Goal: Use online tool/utility: Utilize a website feature to perform a specific function

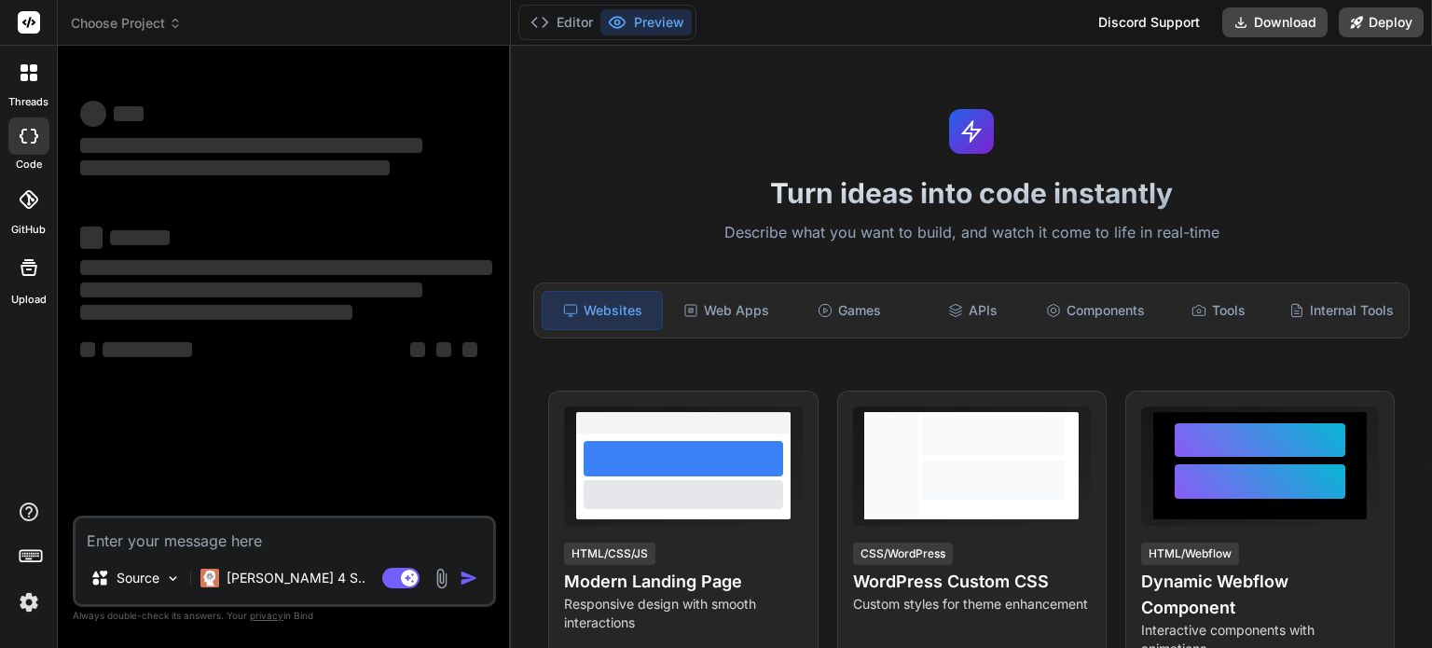
type textarea "x"
type textarea "I want to make a time and attendance table for me consisting of date, day, time…"
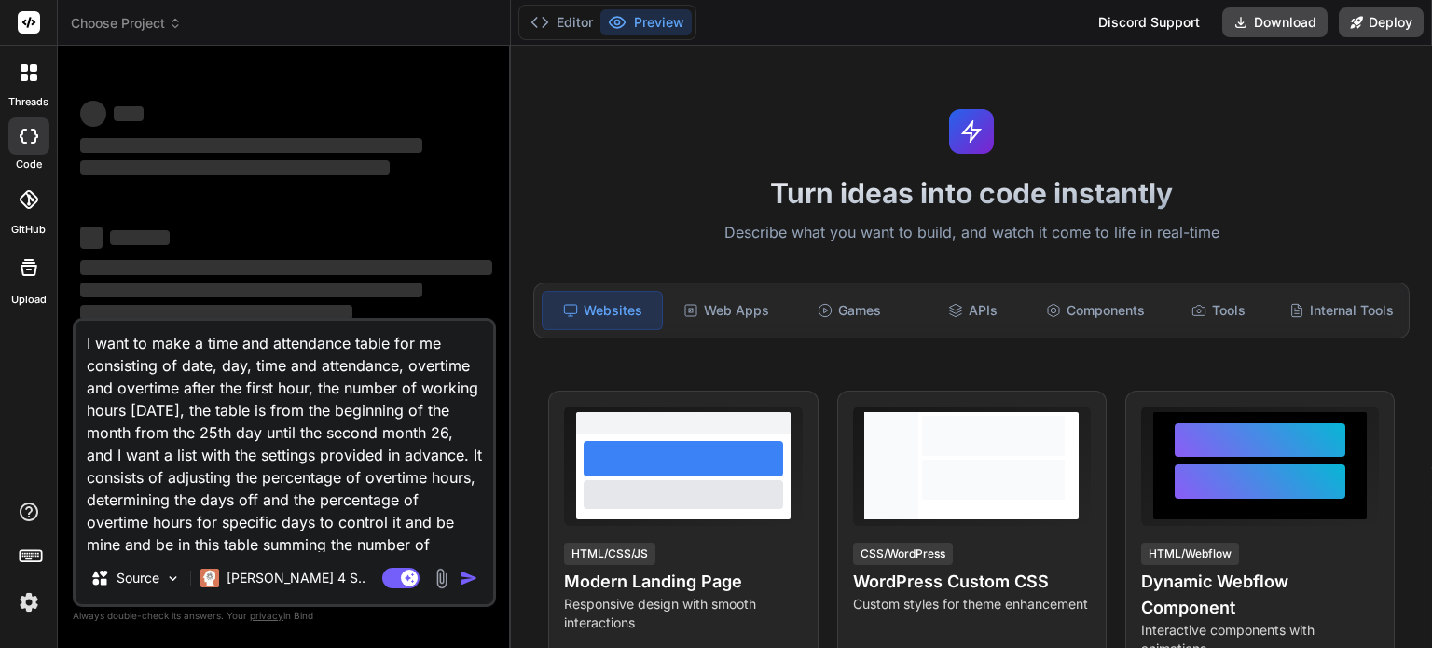
scroll to position [90, 0]
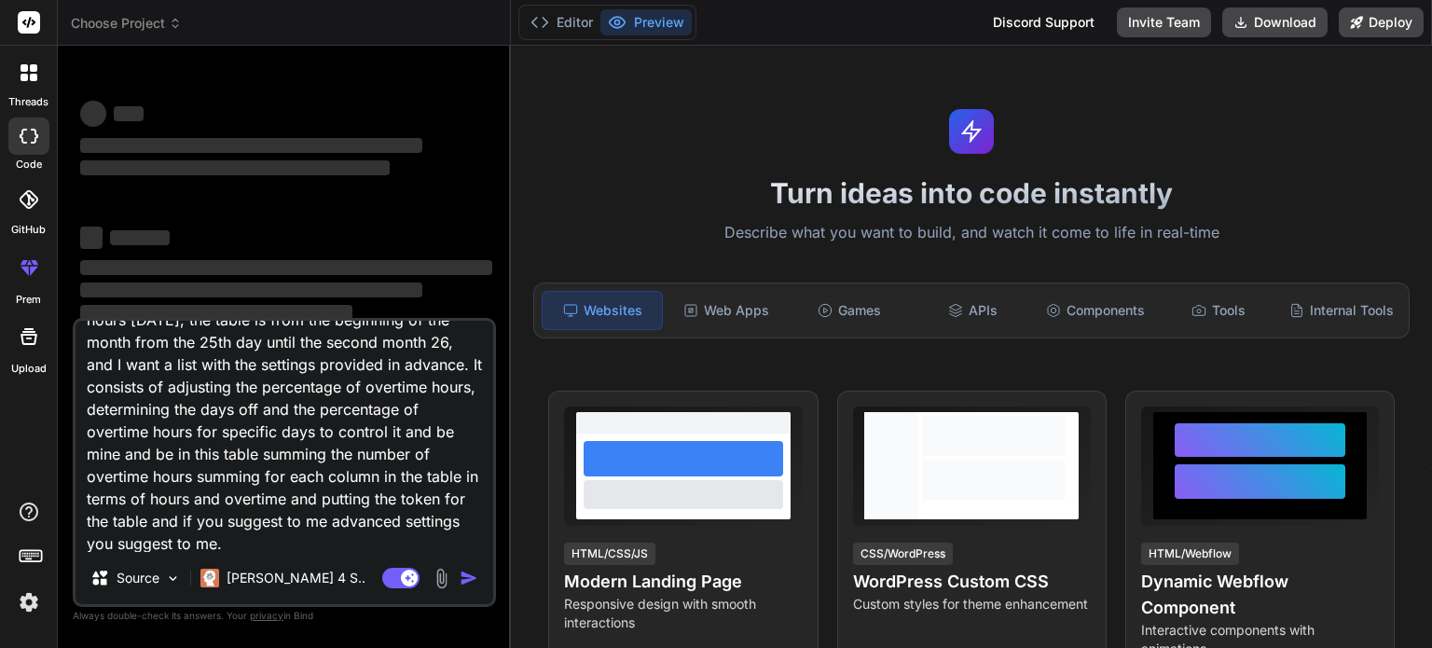
type textarea "x"
type textarea "I want to make a time and attendance table for me consisting of date, day, time…"
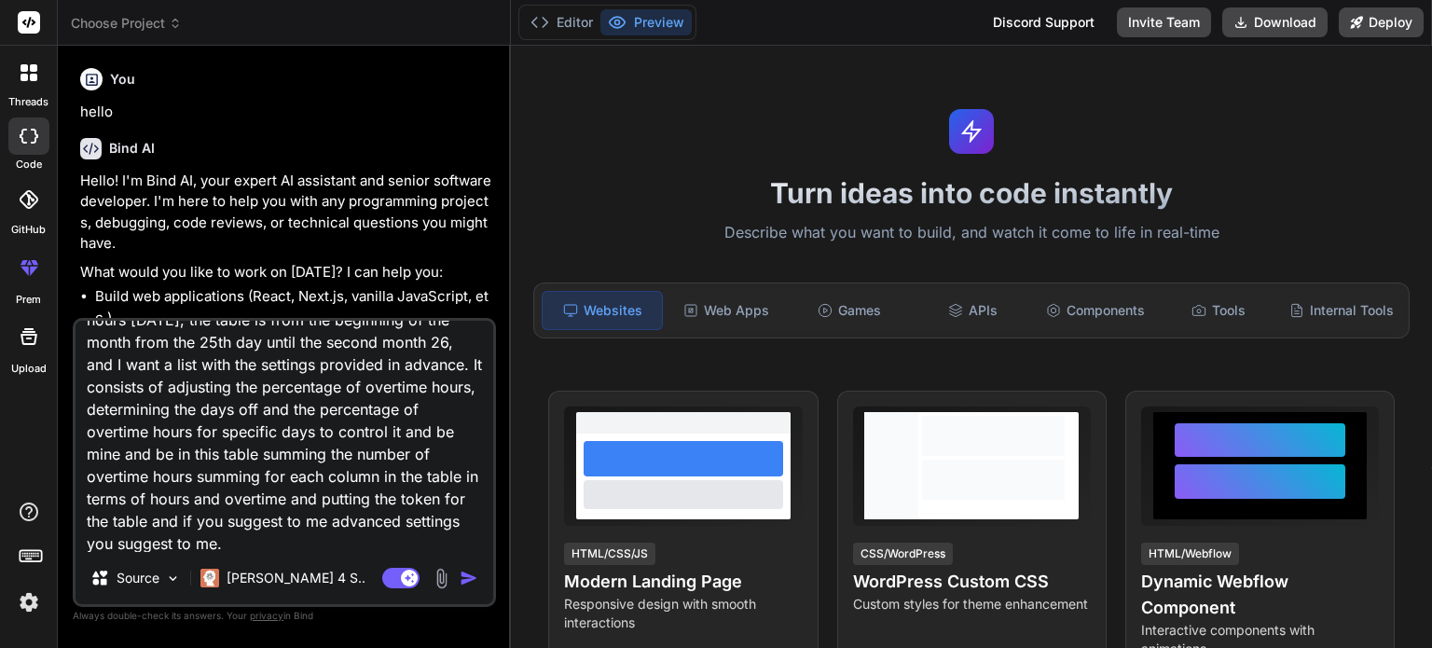
click at [467, 585] on img "button" at bounding box center [469, 578] width 19 height 19
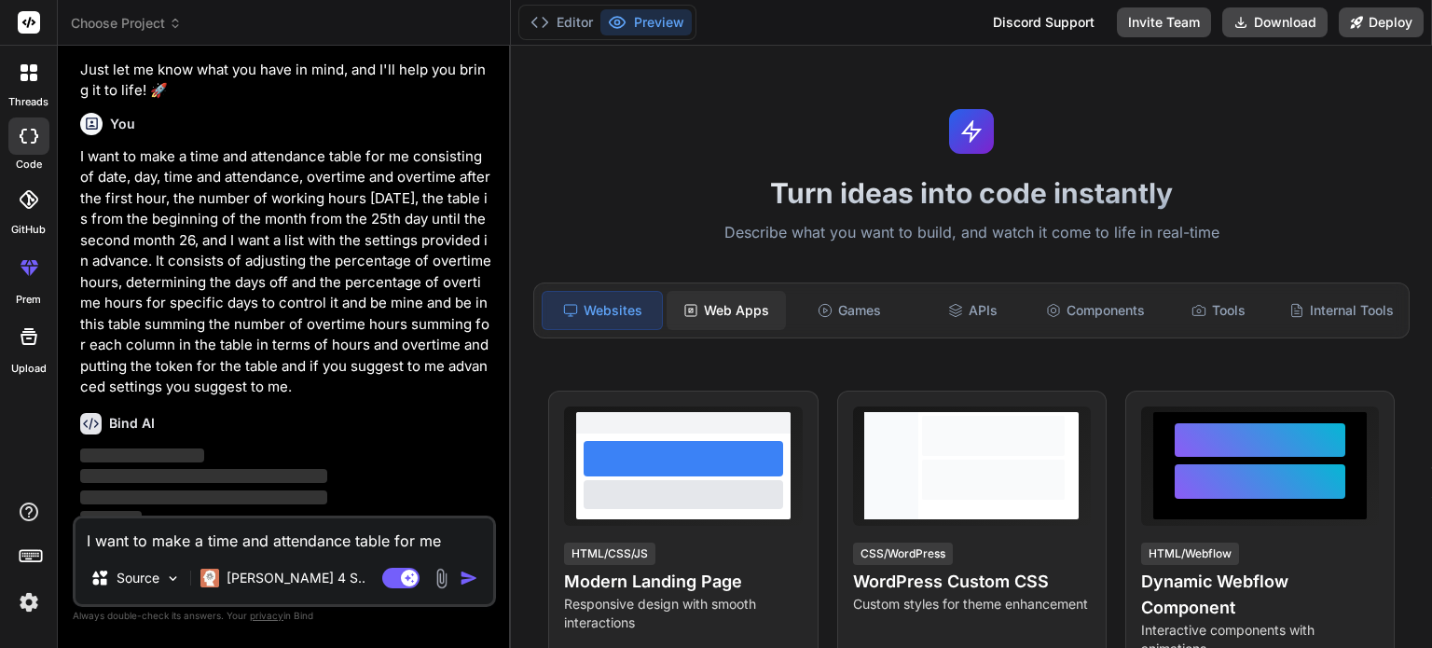
scroll to position [393, 0]
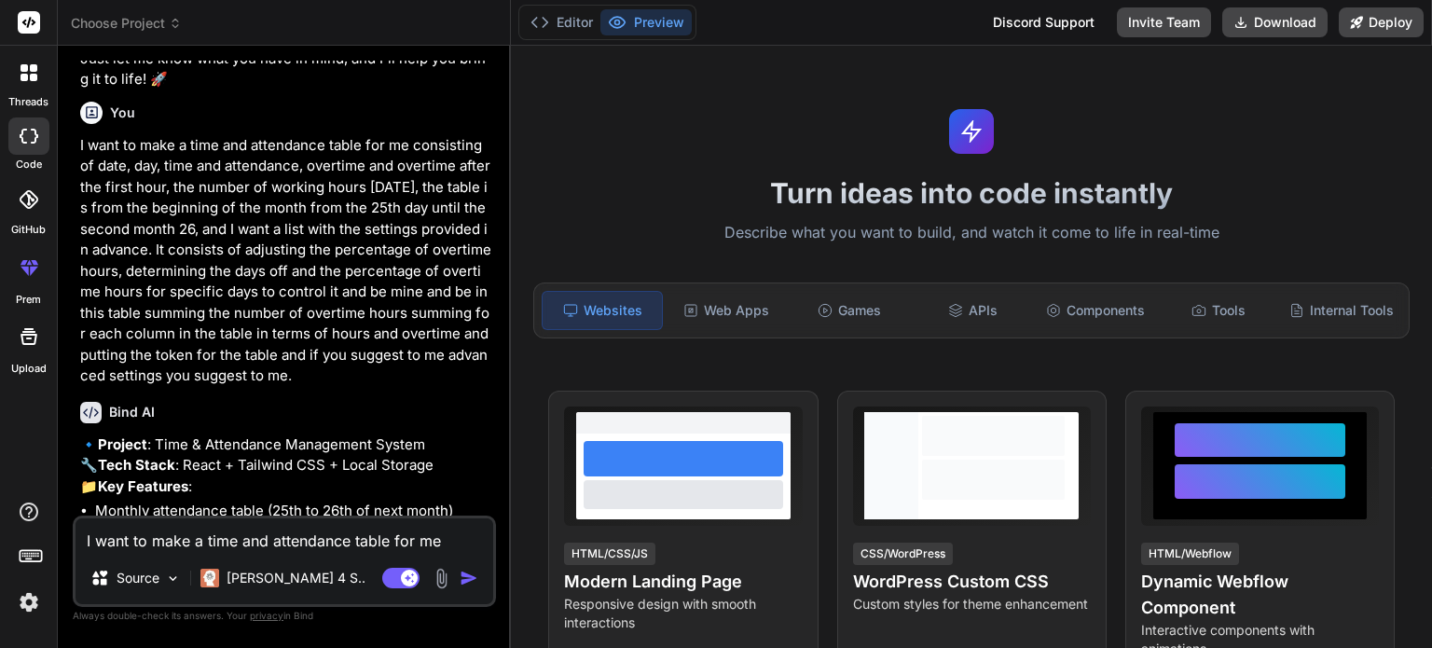
type textarea "x"
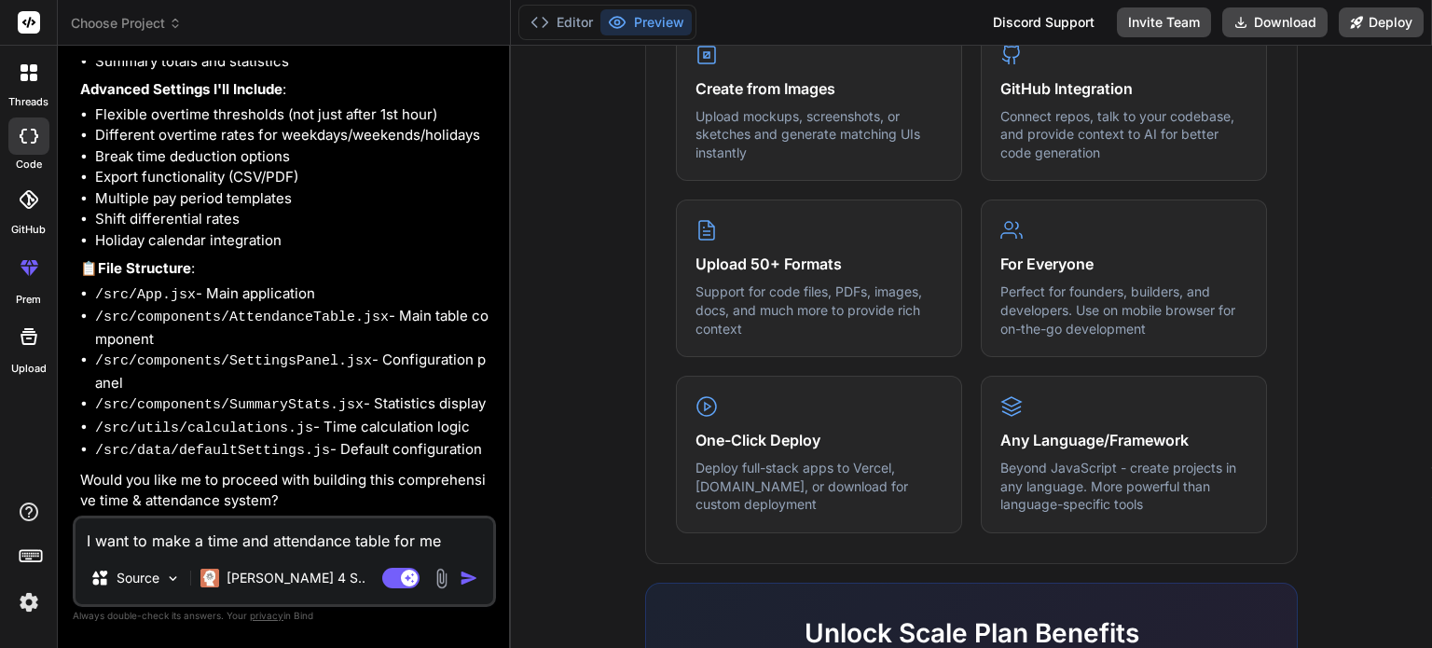
scroll to position [1185, 0]
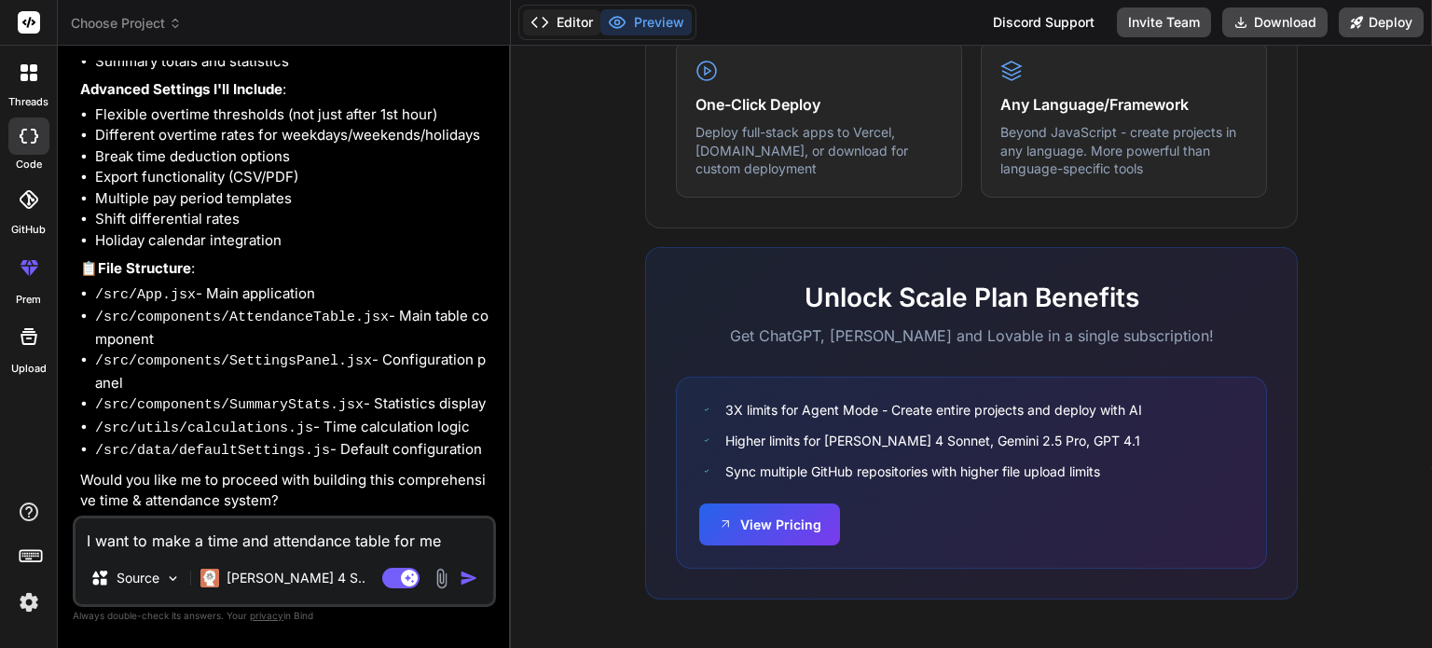
click at [563, 21] on button "Editor" at bounding box center [561, 22] width 77 height 26
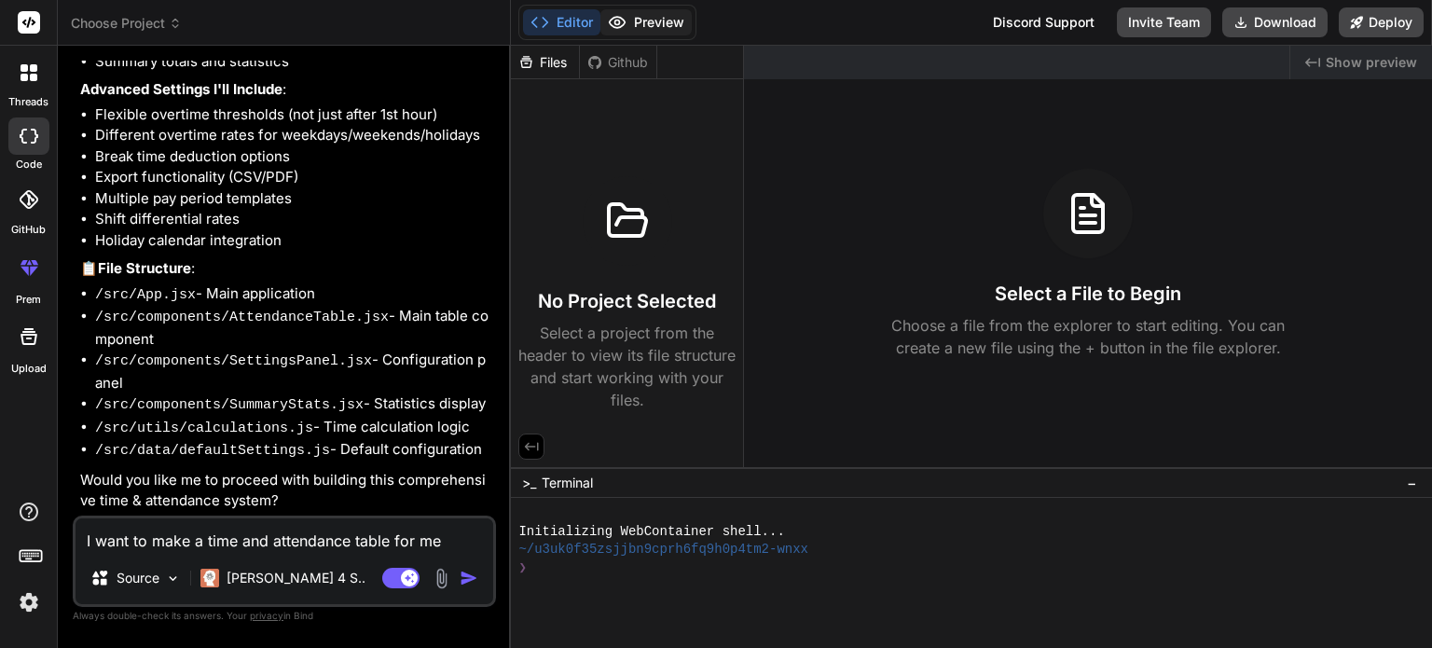
click at [660, 14] on button "Preview" at bounding box center [645, 22] width 91 height 26
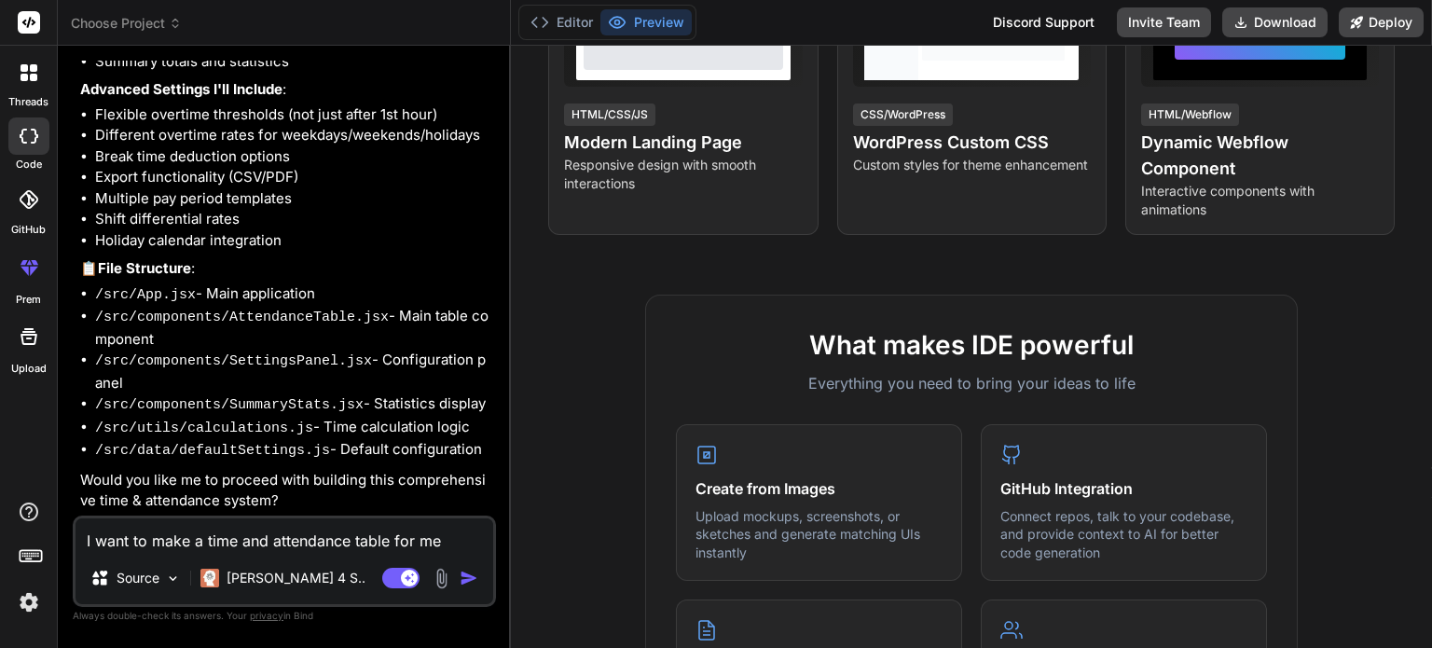
scroll to position [0, 0]
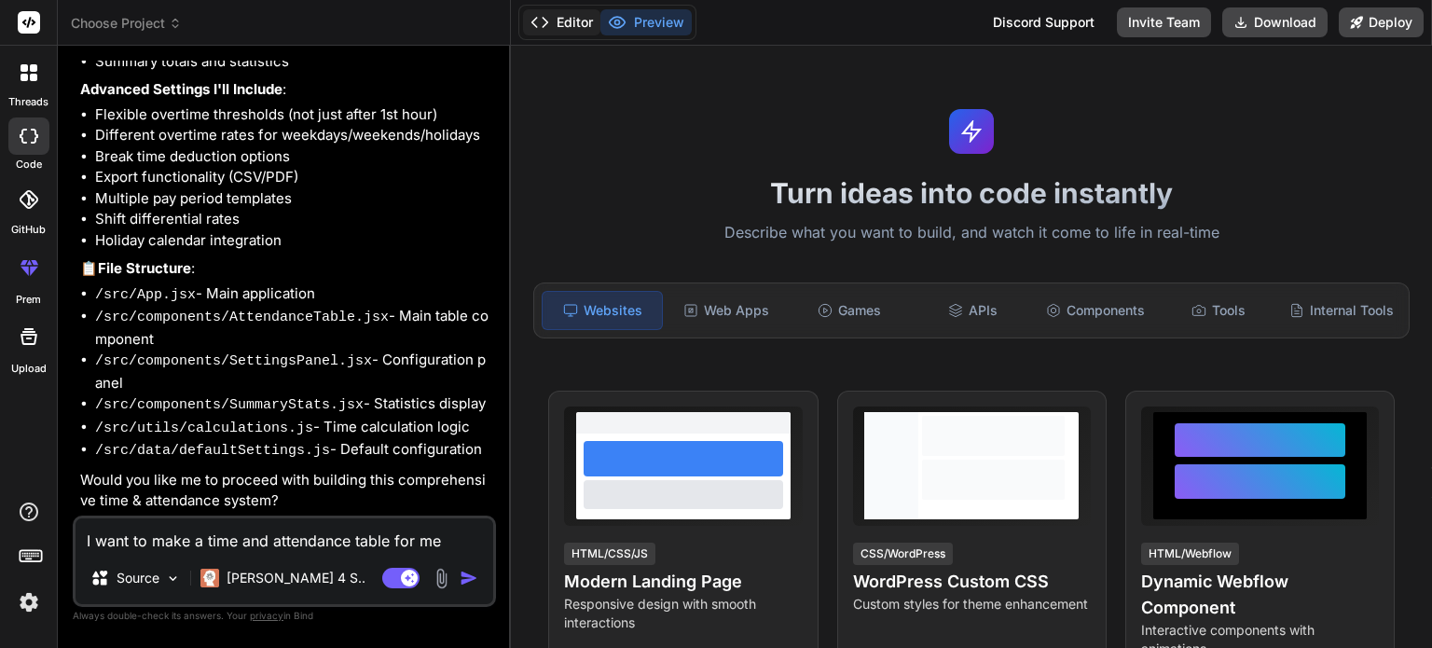
click at [552, 13] on button "Editor" at bounding box center [561, 22] width 77 height 26
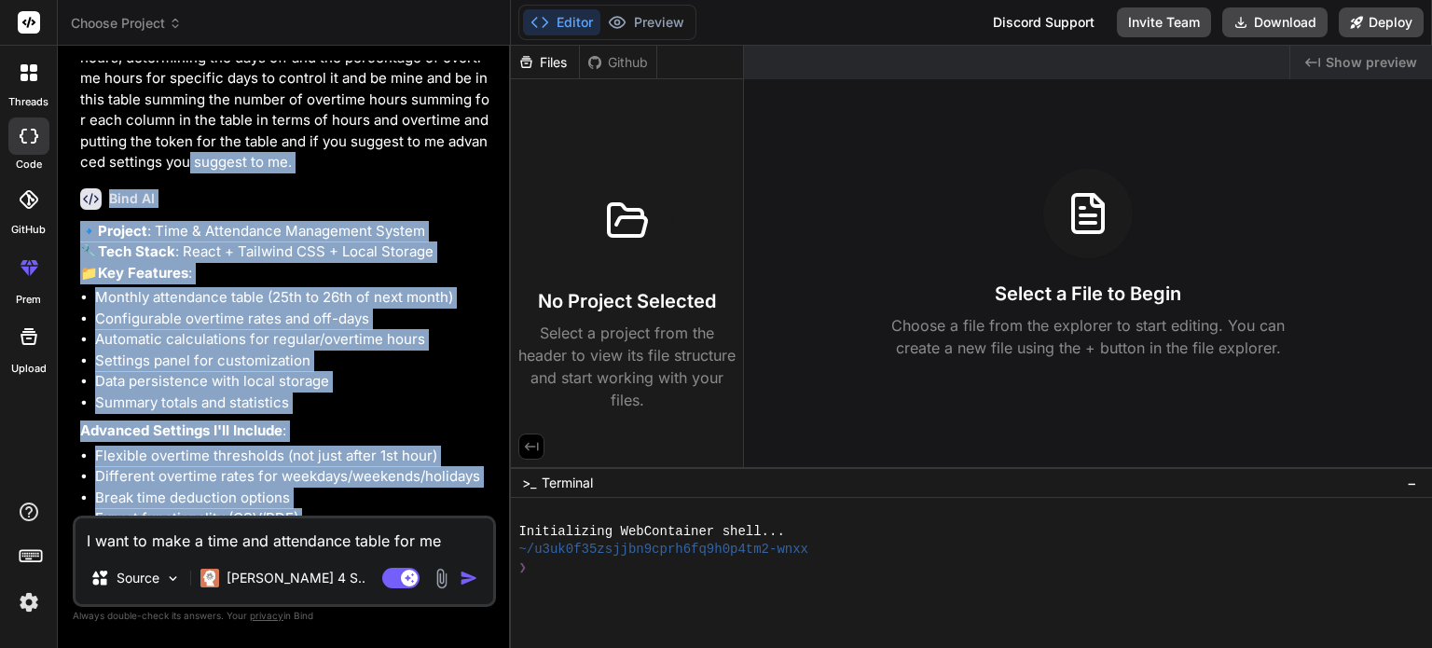
scroll to position [603, 0]
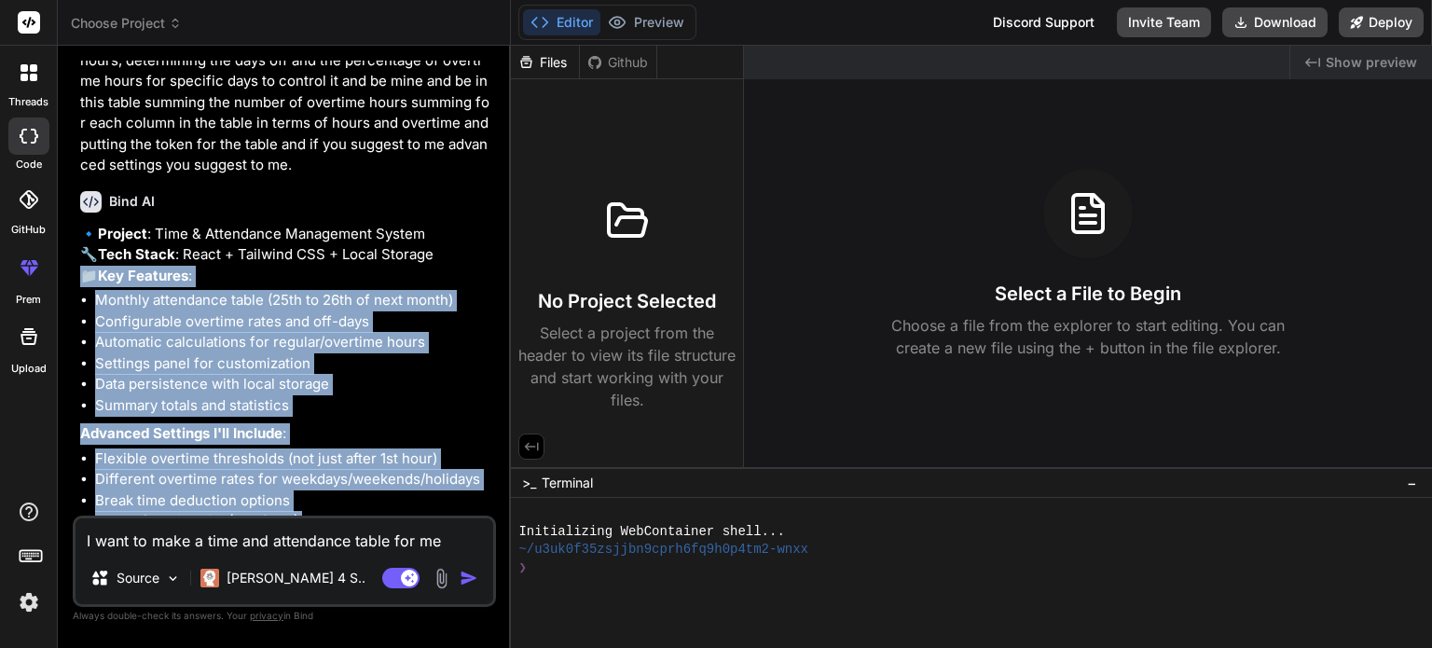
drag, startPoint x: 291, startPoint y: 503, endPoint x: 121, endPoint y: 310, distance: 257.0
click at [82, 316] on div "🔹 Project : Time & Attendance Management System 🔧 Tech Stack : React + Tailwind…" at bounding box center [286, 540] width 412 height 632
copy div "📁 Key Features : Monthly attendance table (25th to 26th of next month) Configur…"
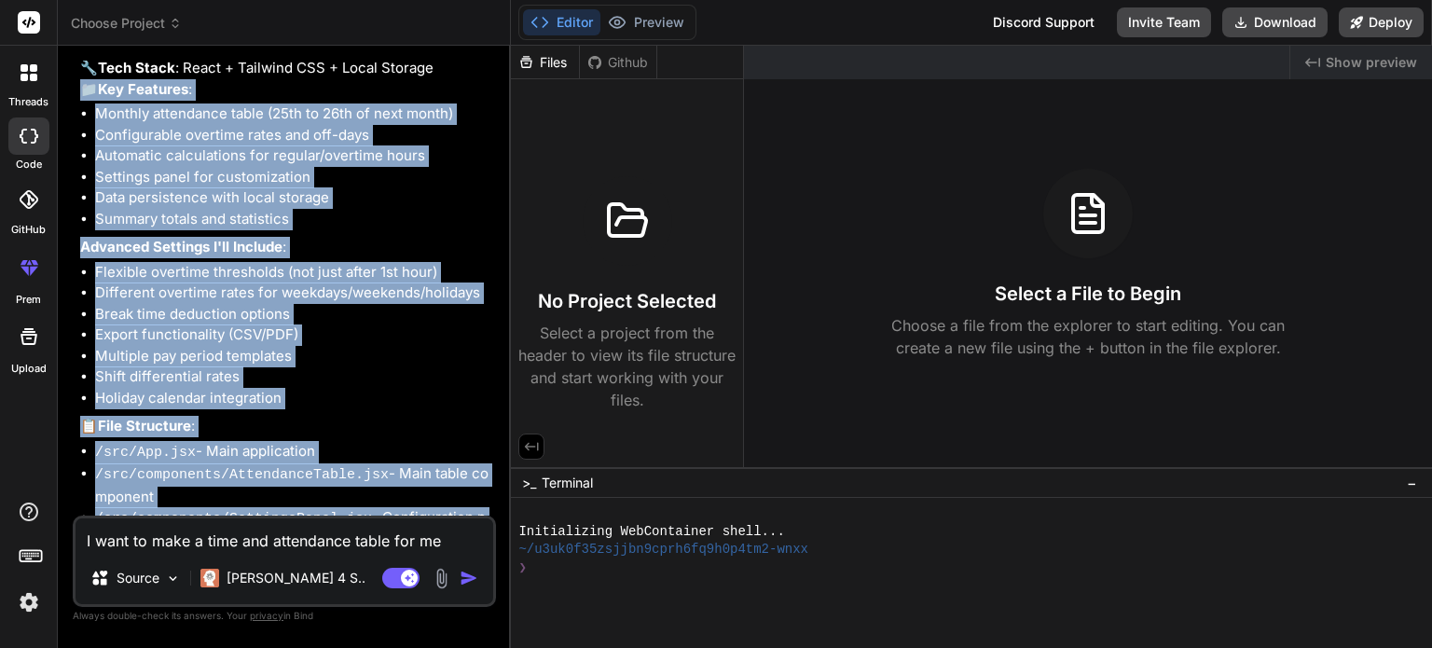
scroll to position [976, 0]
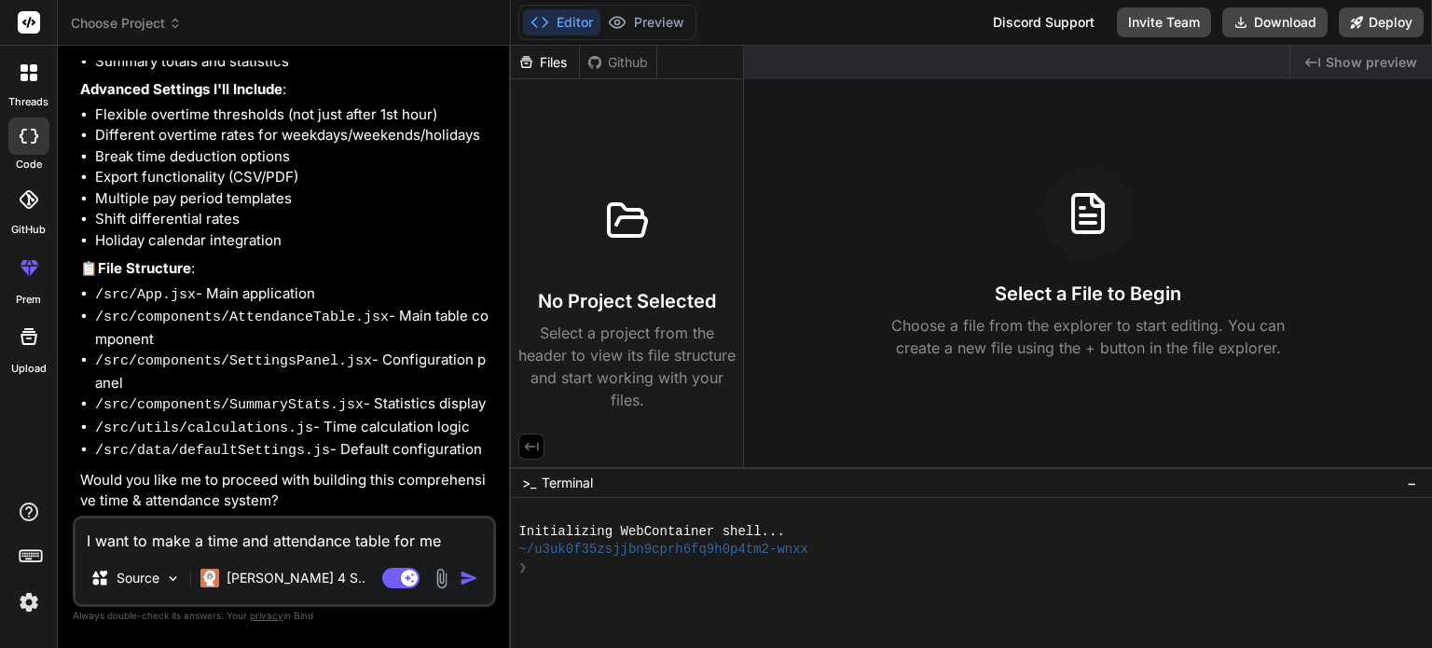
click at [206, 536] on textarea "I want to make a time and attendance table for me consisting of date, day, time…" at bounding box center [285, 535] width 418 height 34
type textarea "y"
type textarea "x"
type textarea "ye"
type textarea "x"
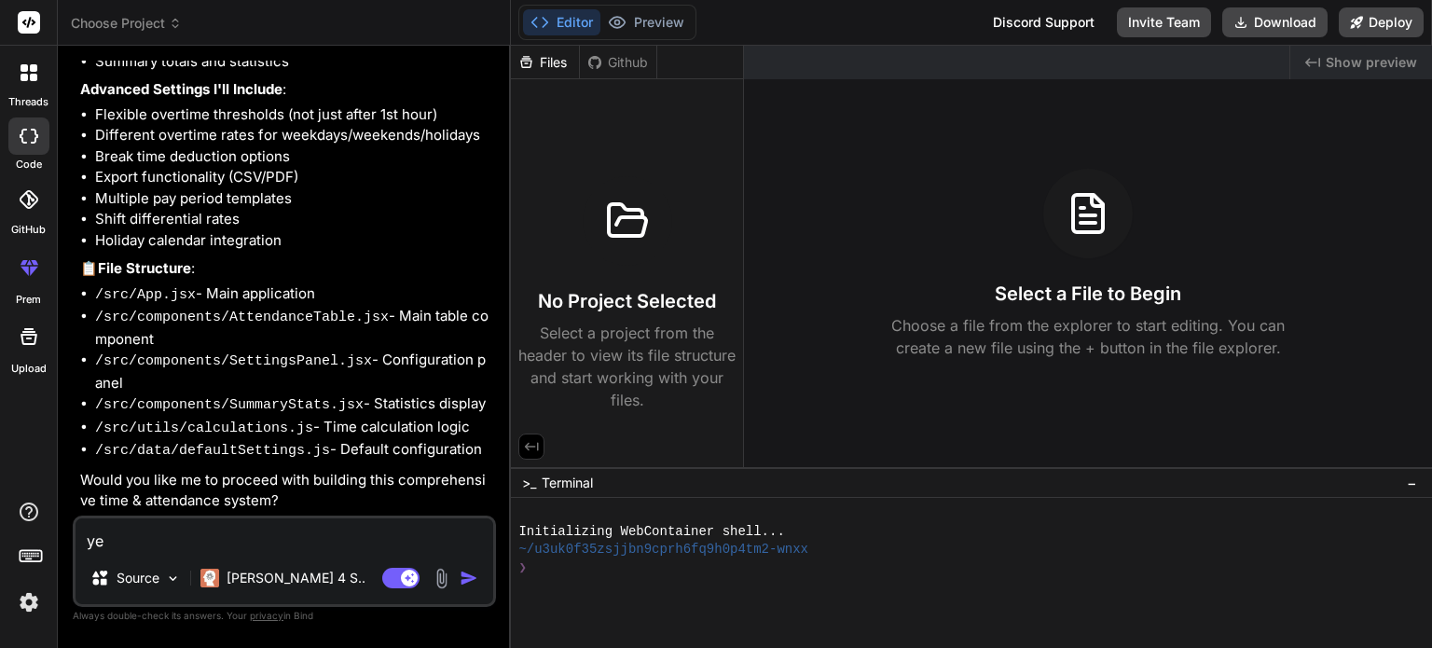
type textarea "yes"
type textarea "x"
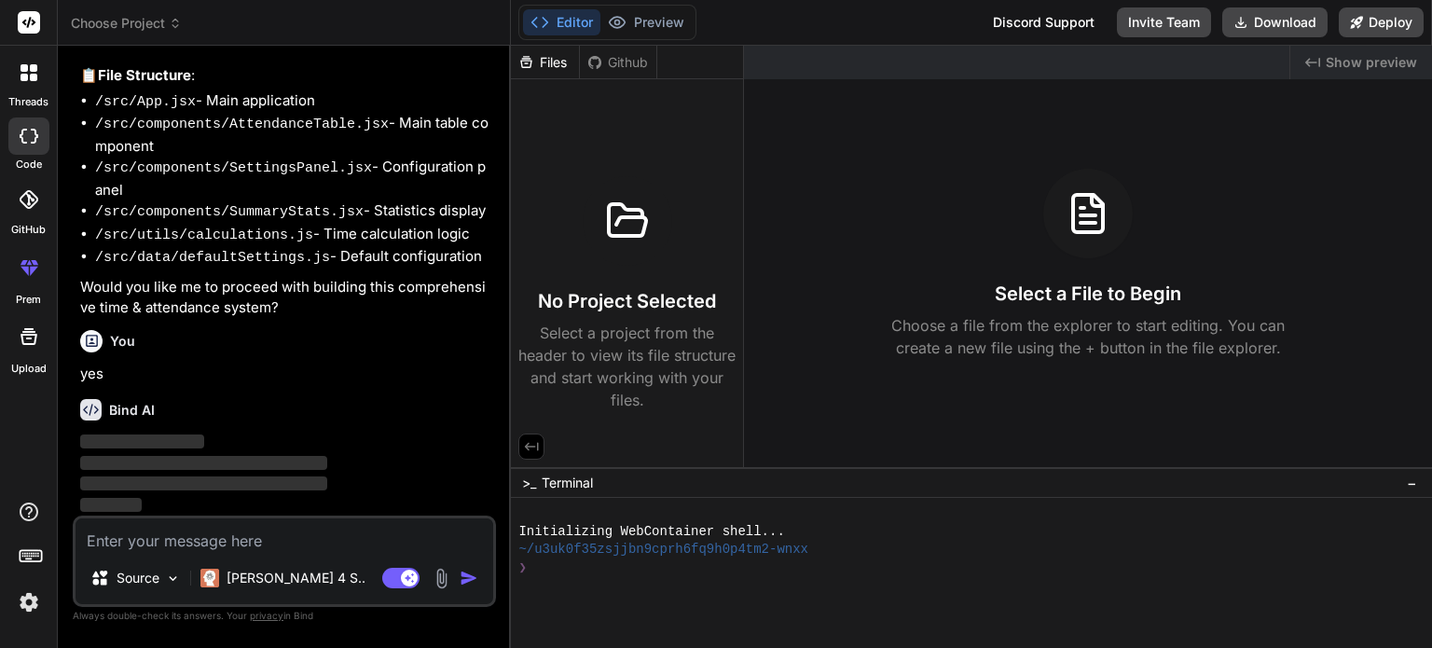
scroll to position [1169, 0]
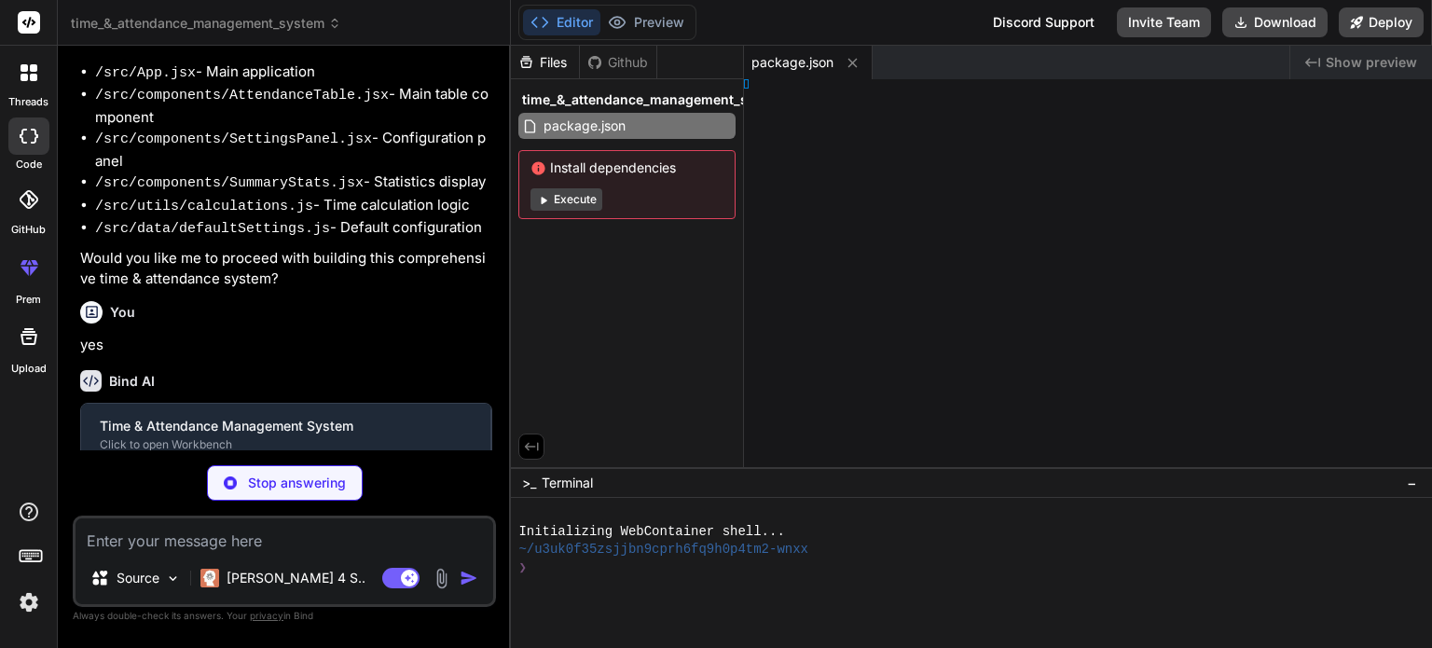
type textarea "x"
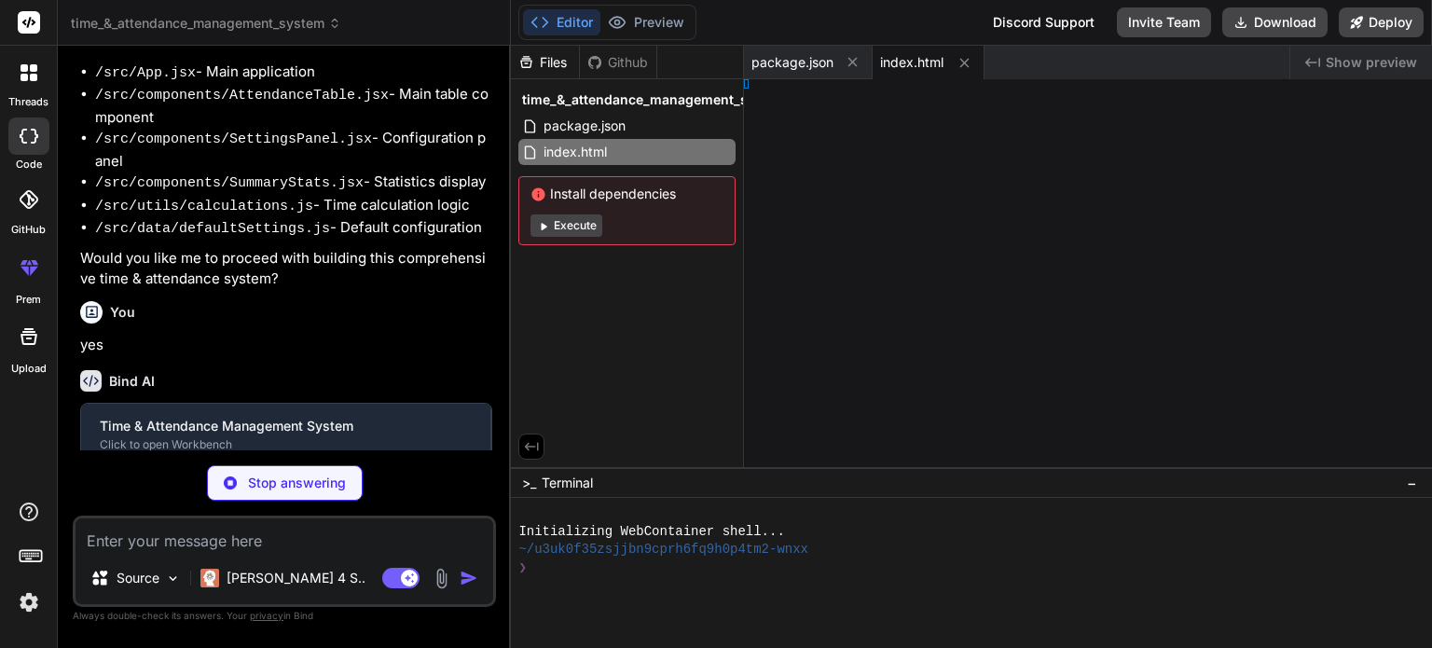
type textarea "<script type="module" src="/src/main.jsx"></script> </body> </html>"
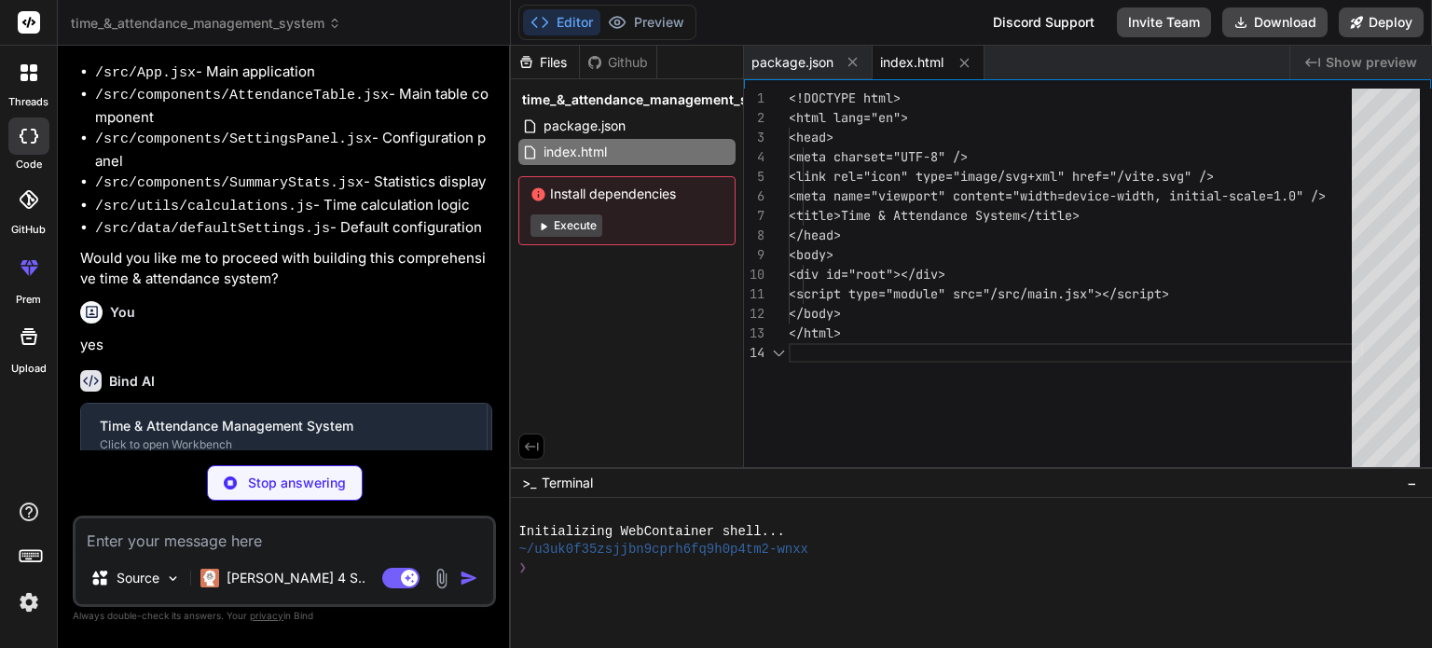
type textarea "x"
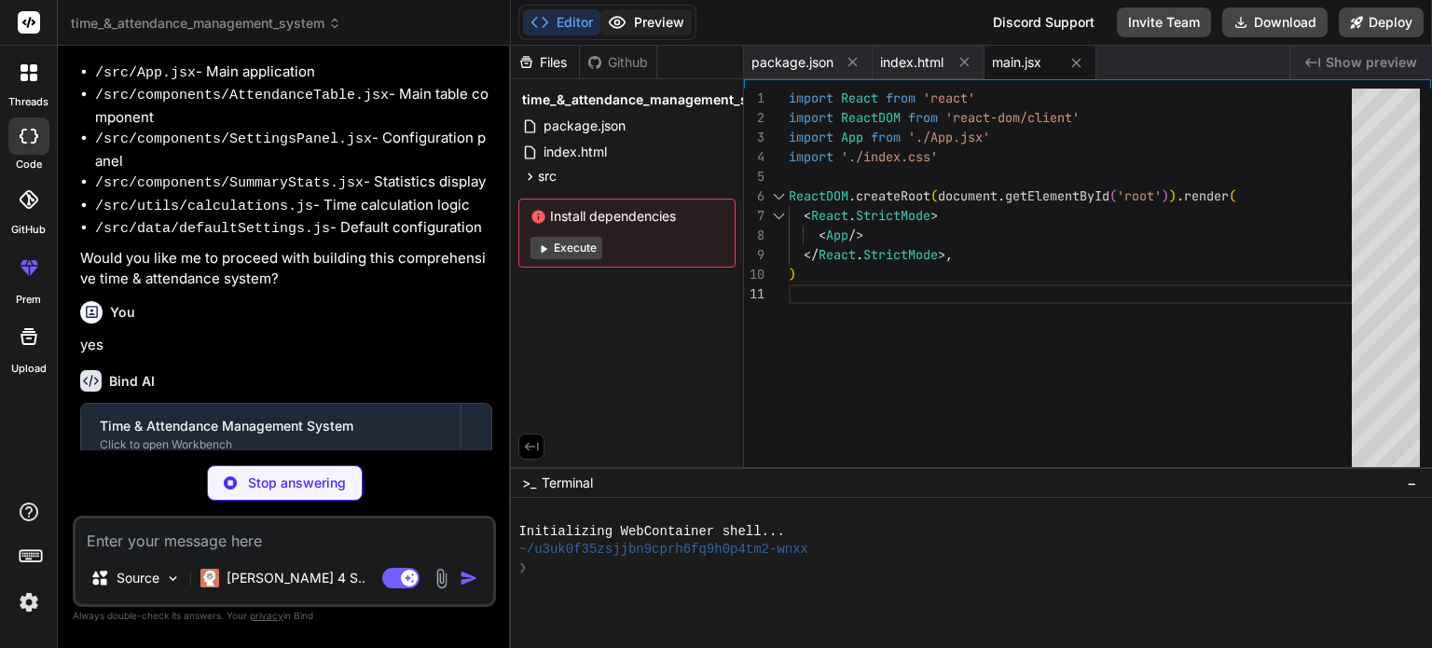
type textarea "x"
type textarea "--secondary-foreground: 222.2 84% 4.9%; --muted: 210 40% 96%; --muted-foregroun…"
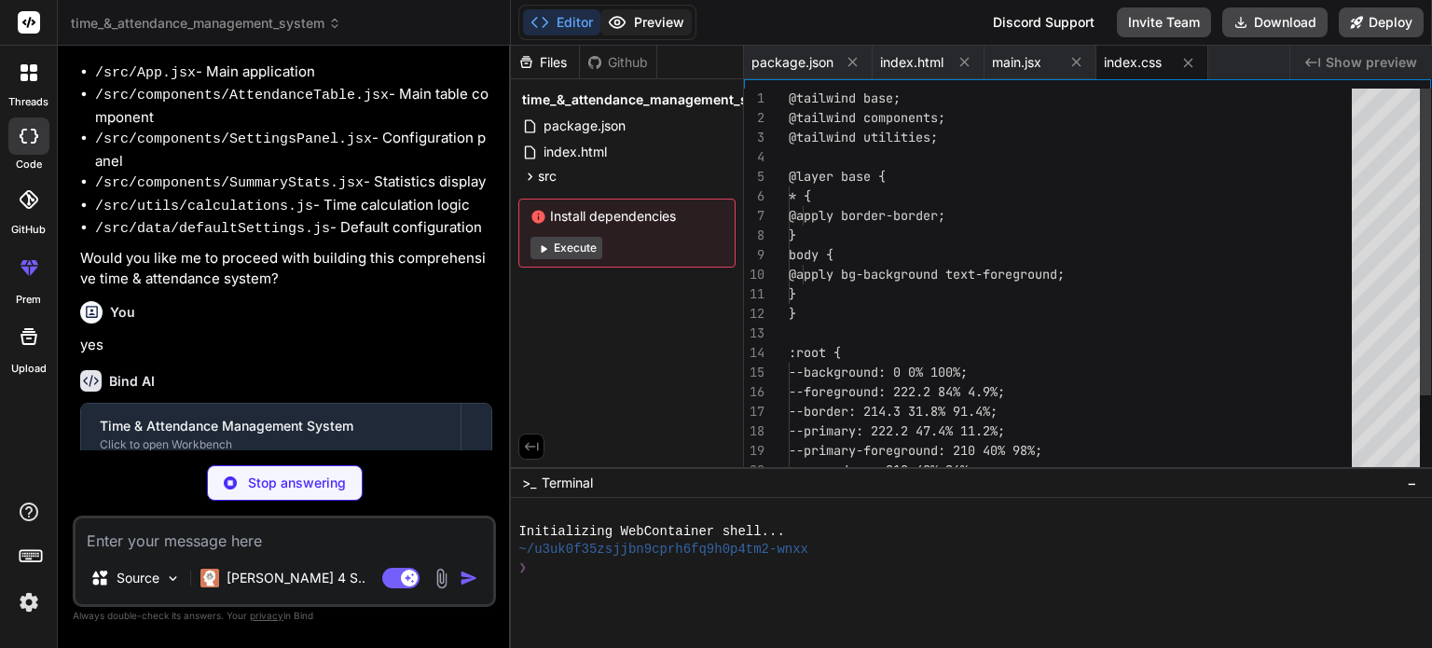
click at [637, 17] on button "Preview" at bounding box center [645, 22] width 91 height 26
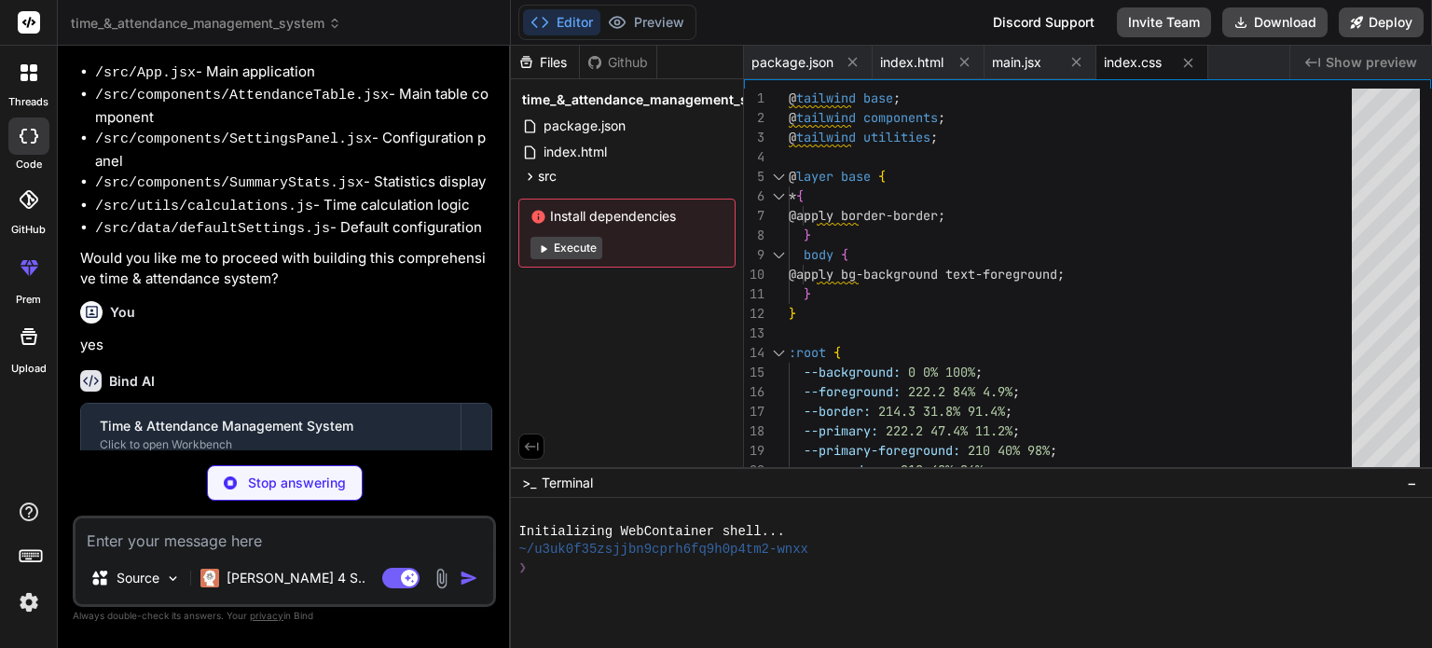
type textarea "x"
type textarea "// Advanced features shiftDifferential: { enabled: false, nightShiftRate: 0.1, …"
type textarea "x"
type textarea ".join('\n'); return csvContent; };"
type textarea "x"
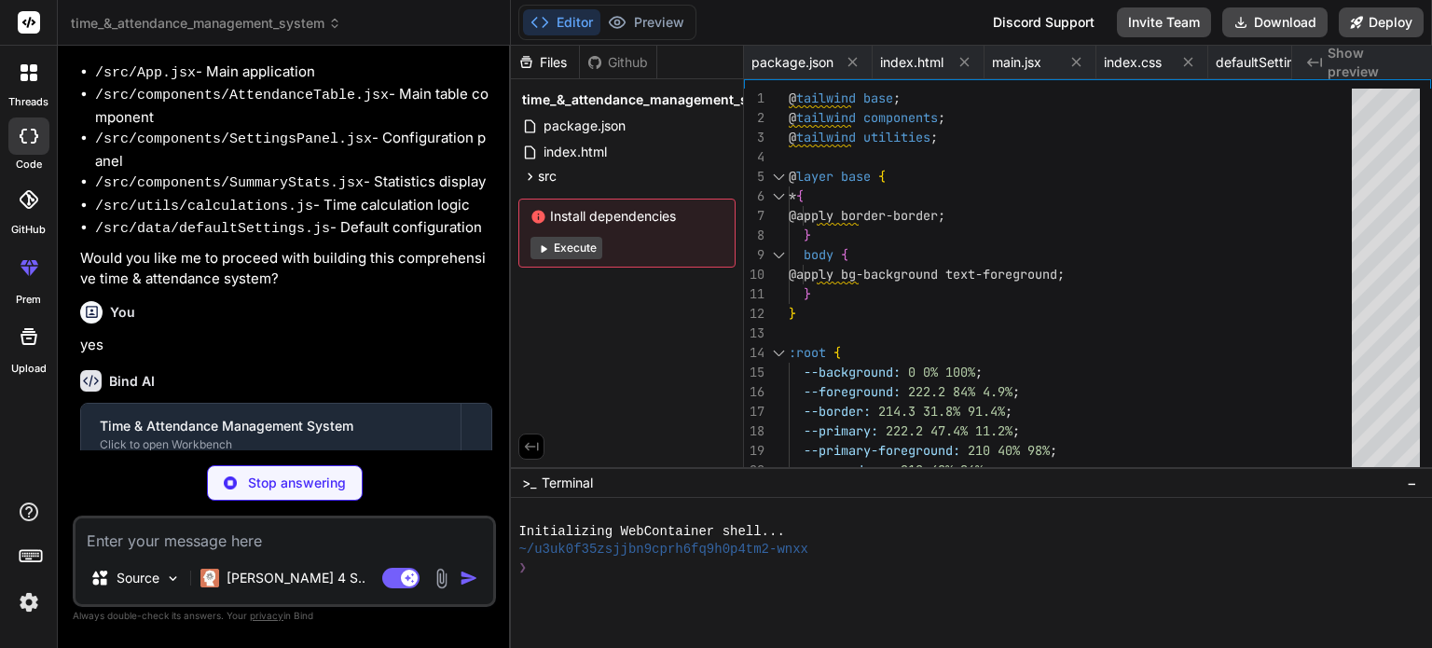
type textarea "); }; export default SummaryStats;"
type textarea "x"
type textarea "</tfoot> </table> </div> </div> ); }; export default AttendanceTable;"
type textarea "x"
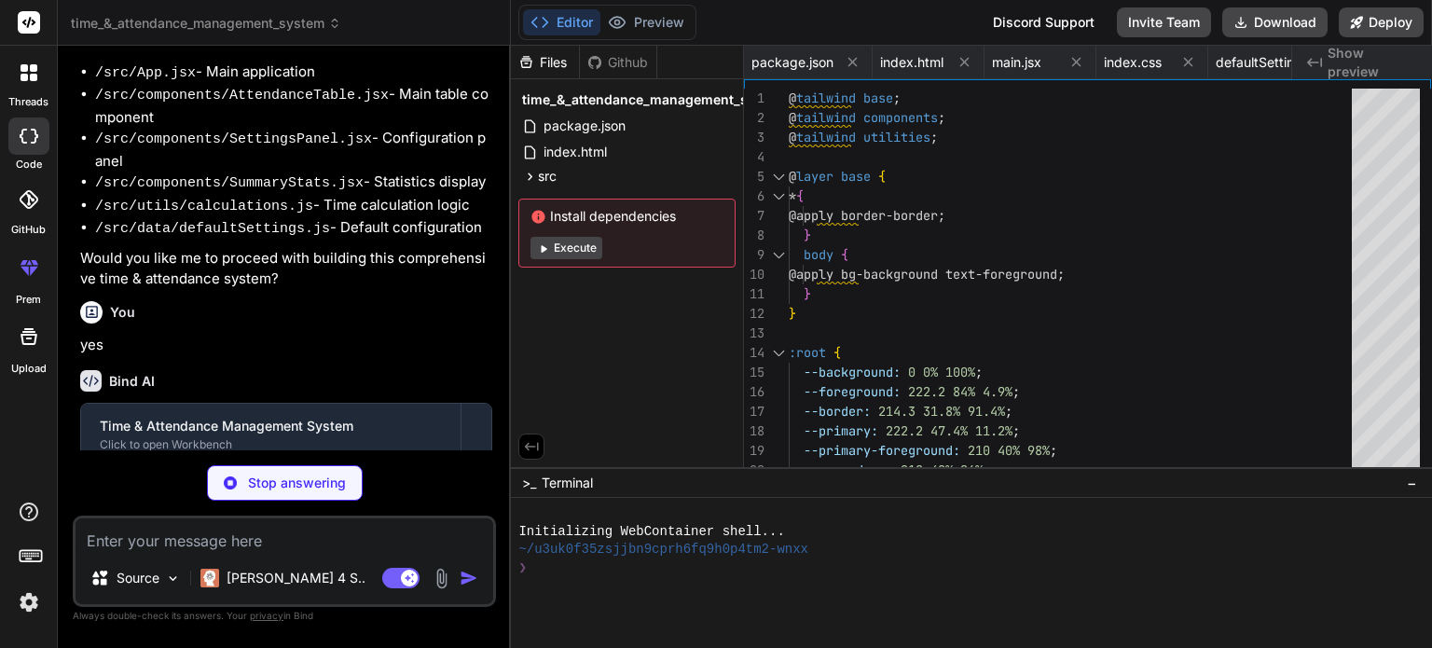
type textarea "x"
type textarea "}"
type textarea "x"
type textarea "export default { plugins: { tailwindcss: {}, autoprefixer: {}, }, }"
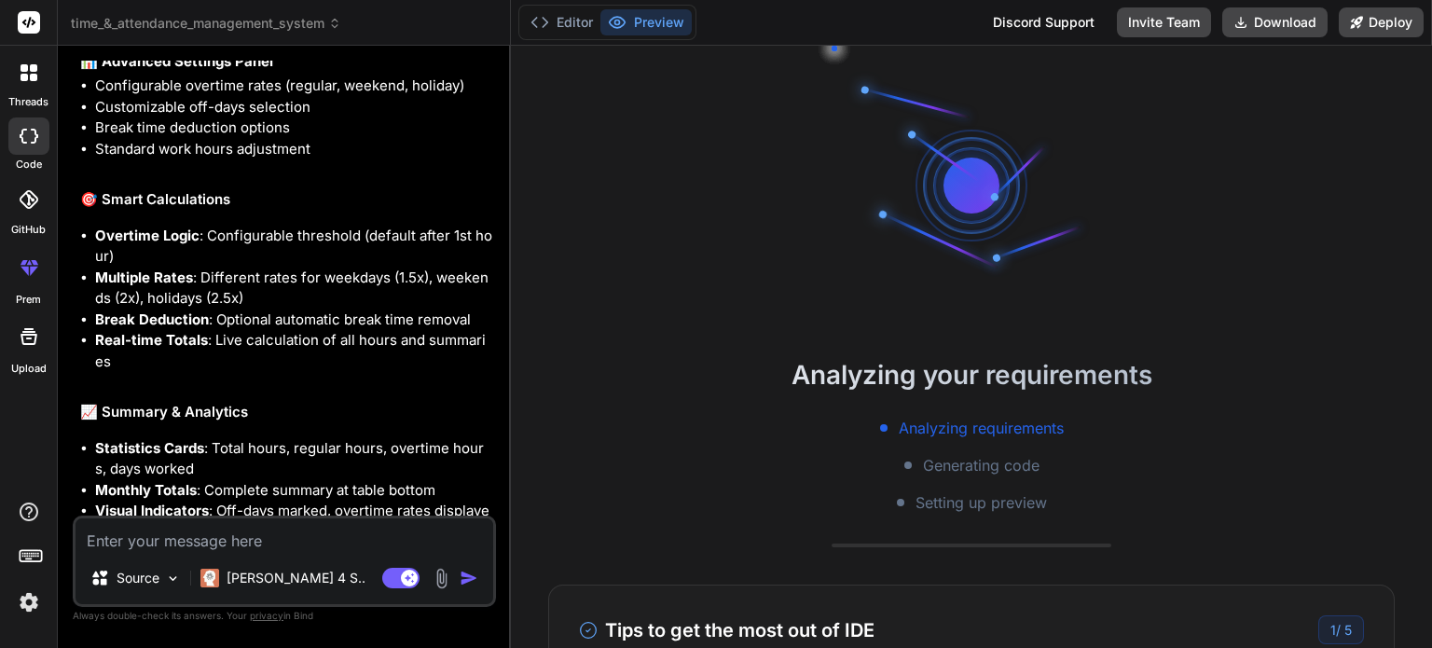
scroll to position [2751, 0]
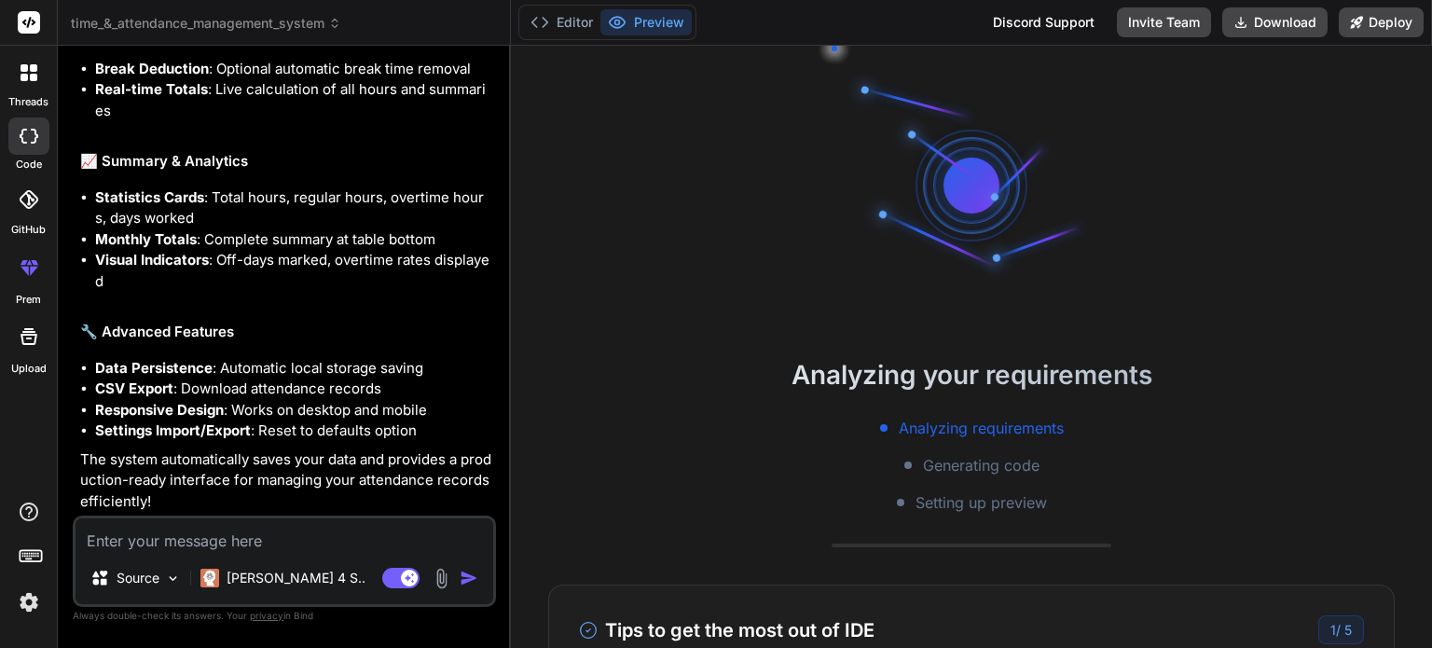
type textarea "x"
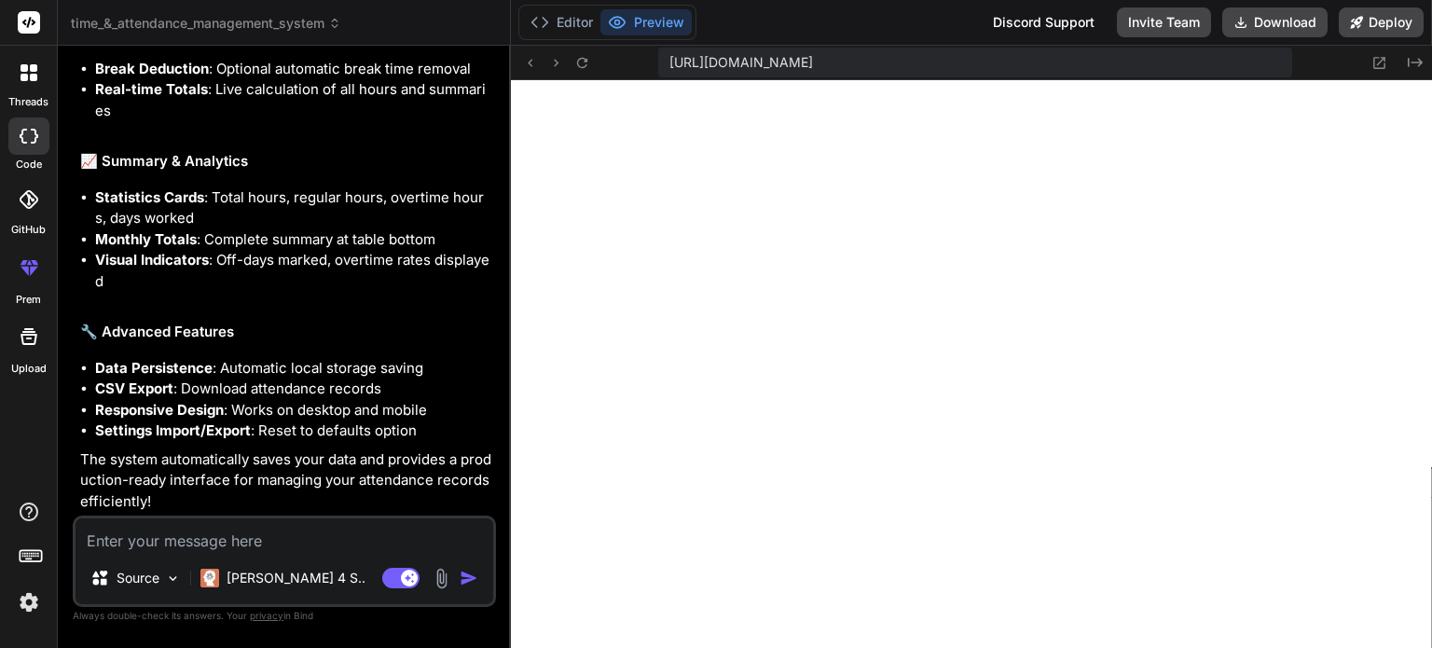
scroll to position [1038, 0]
click at [474, 573] on img "button" at bounding box center [469, 578] width 19 height 19
click at [1192, 22] on button "Invite Team" at bounding box center [1164, 22] width 94 height 30
